Goal: Information Seeking & Learning: Learn about a topic

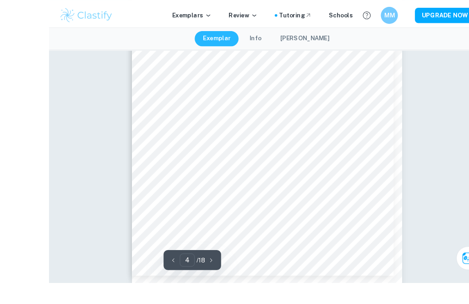
scroll to position [1518, 0]
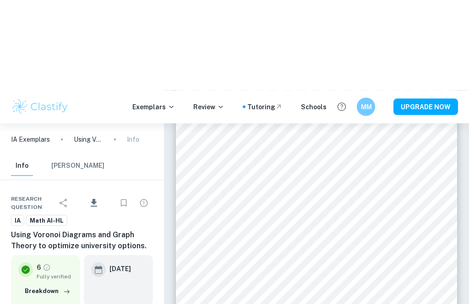
type input "4"
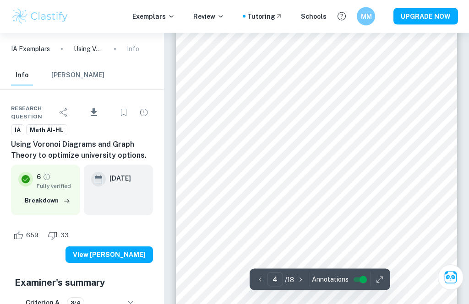
scroll to position [1311, 0]
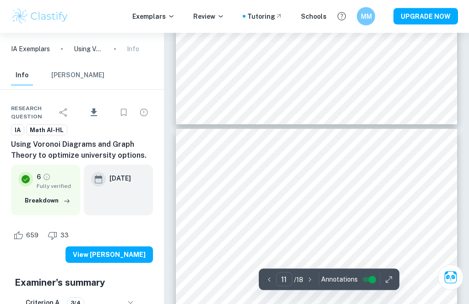
scroll to position [4073, 0]
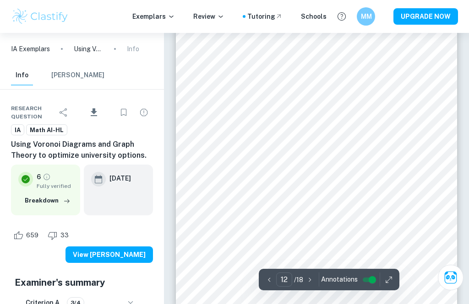
type input "13"
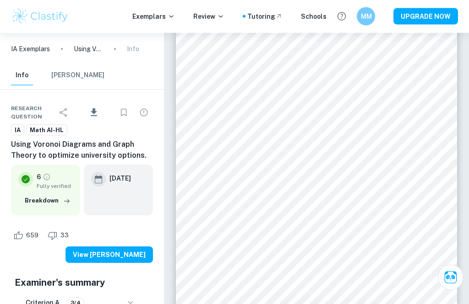
scroll to position [5097, 0]
